Goal: Navigation & Orientation: Find specific page/section

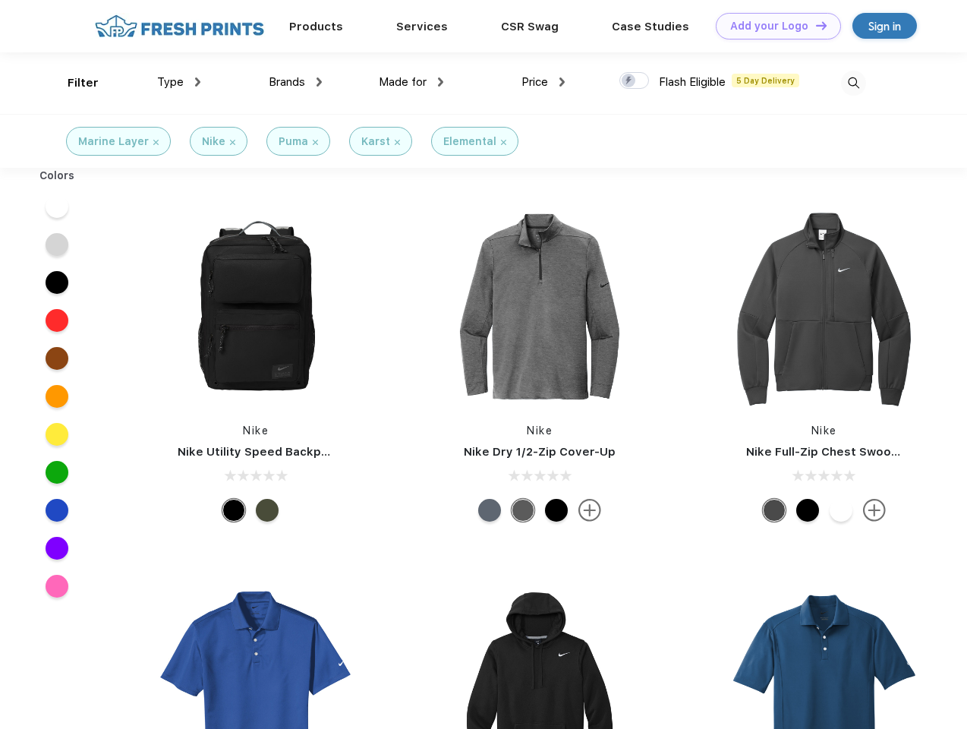
click at [773, 26] on link "Add your Logo Design Tool" at bounding box center [778, 26] width 125 height 27
click at [0, 0] on div "Design Tool" at bounding box center [0, 0] width 0 height 0
click at [814, 25] on link "Add your Logo Design Tool" at bounding box center [778, 26] width 125 height 27
click at [73, 83] on div "Filter" at bounding box center [83, 82] width 31 height 17
click at [179, 82] on span "Type" at bounding box center [170, 82] width 27 height 14
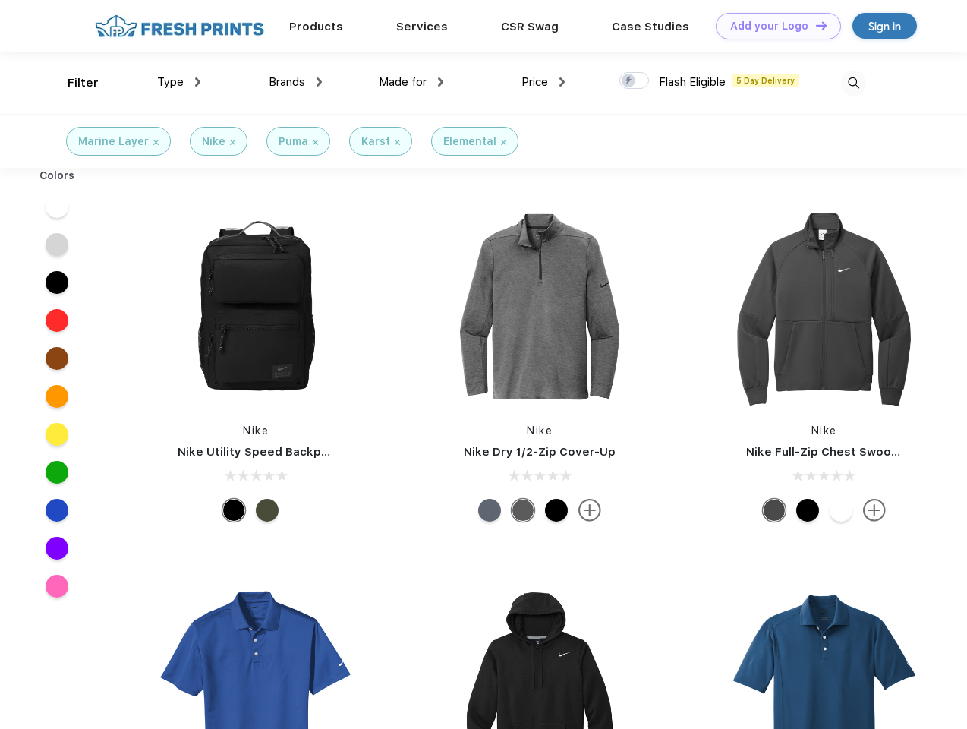
click at [295, 82] on span "Brands" at bounding box center [287, 82] width 36 height 14
click at [411, 82] on span "Made for" at bounding box center [403, 82] width 48 height 14
click at [543, 82] on span "Price" at bounding box center [534, 82] width 27 height 14
click at [635, 81] on div at bounding box center [634, 80] width 30 height 17
click at [629, 81] on input "checkbox" at bounding box center [624, 76] width 10 height 10
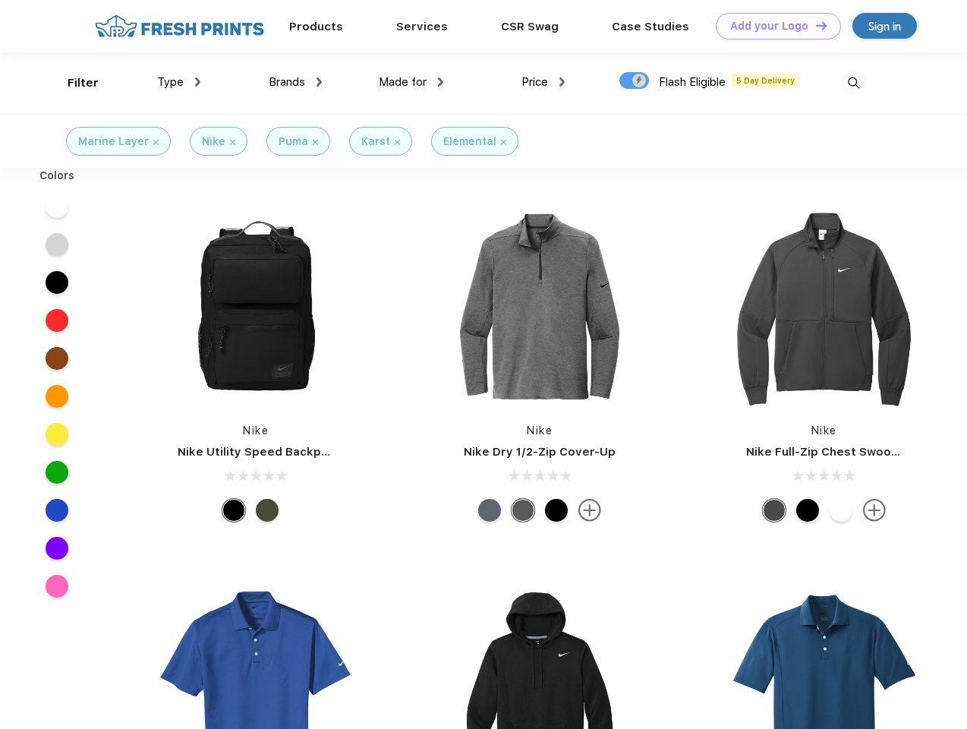
click at [853, 83] on img at bounding box center [853, 83] width 25 height 25
